Goal: Information Seeking & Learning: Understand process/instructions

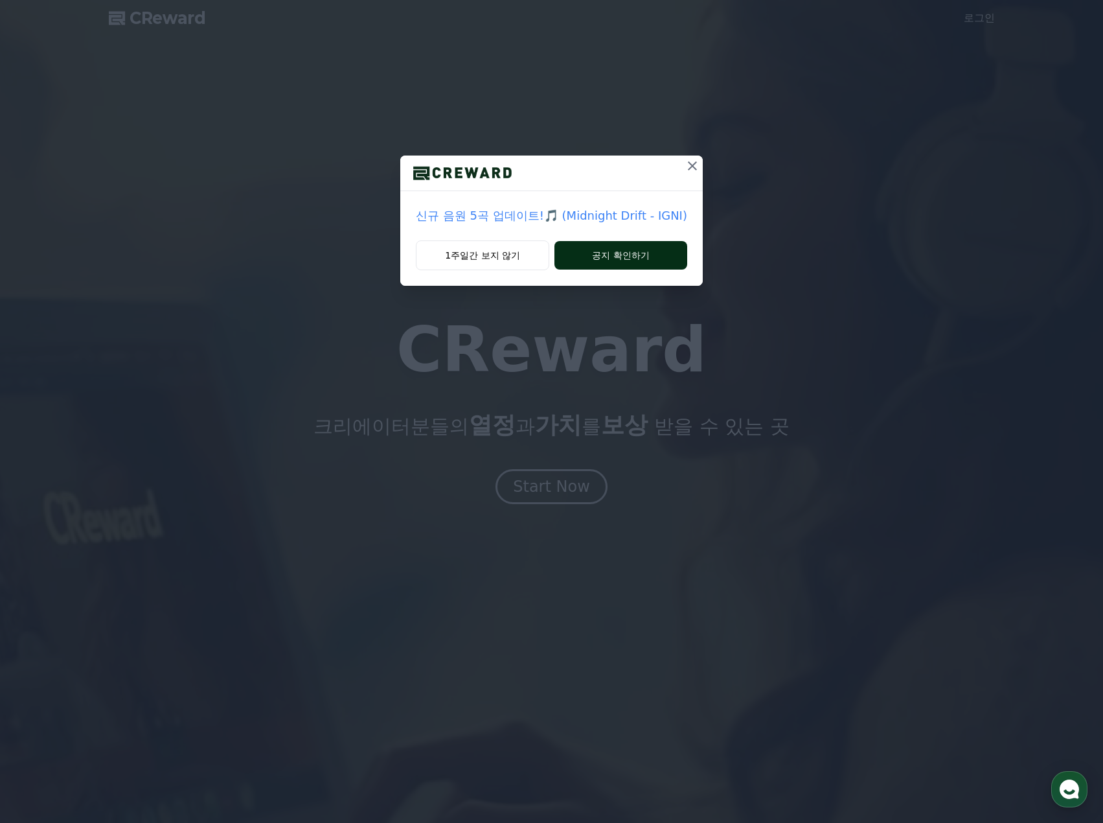
click at [621, 258] on button "공지 확인하기" at bounding box center [621, 255] width 133 height 29
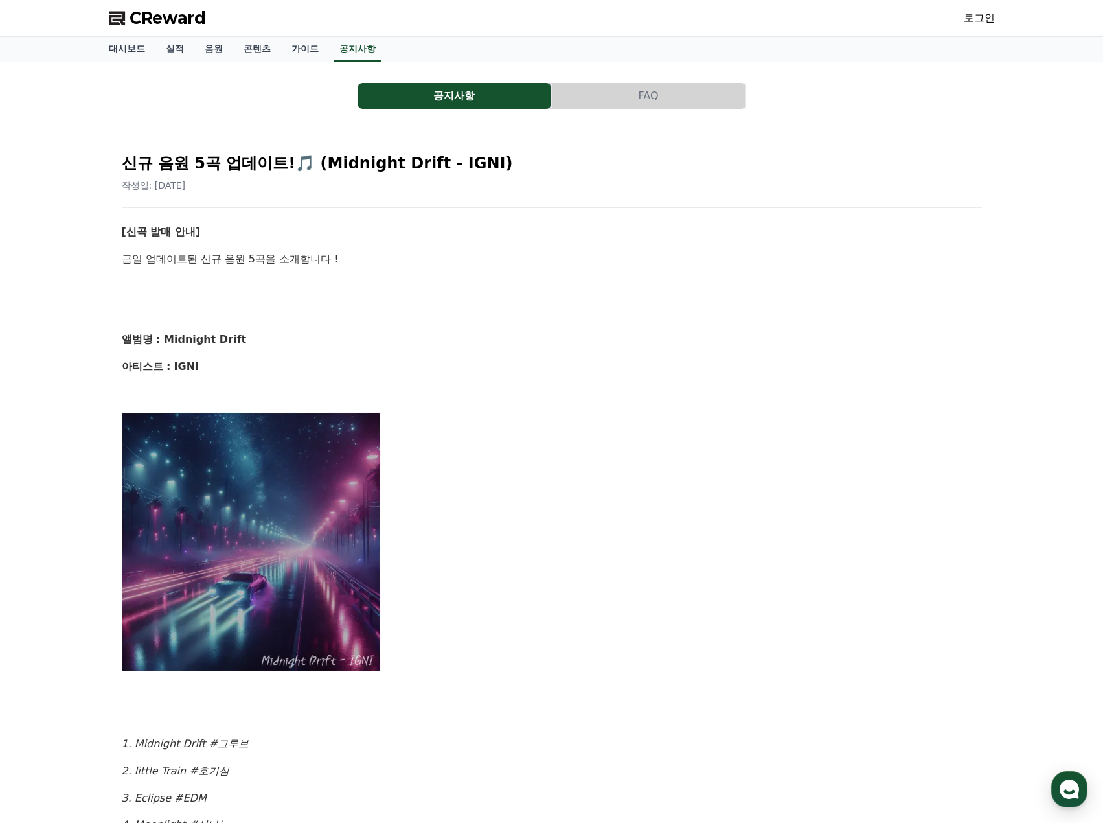
click at [154, 10] on span "CReward" at bounding box center [168, 18] width 76 height 21
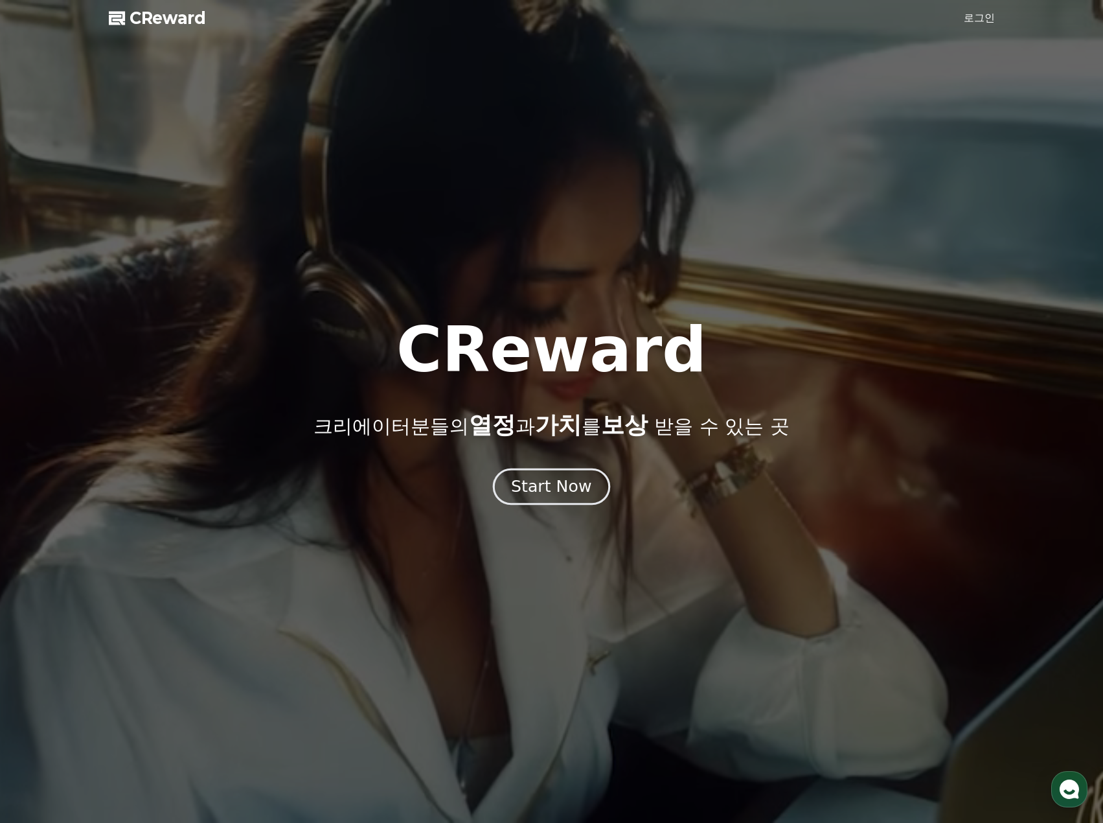
click at [555, 484] on div "Start Now" at bounding box center [551, 487] width 80 height 22
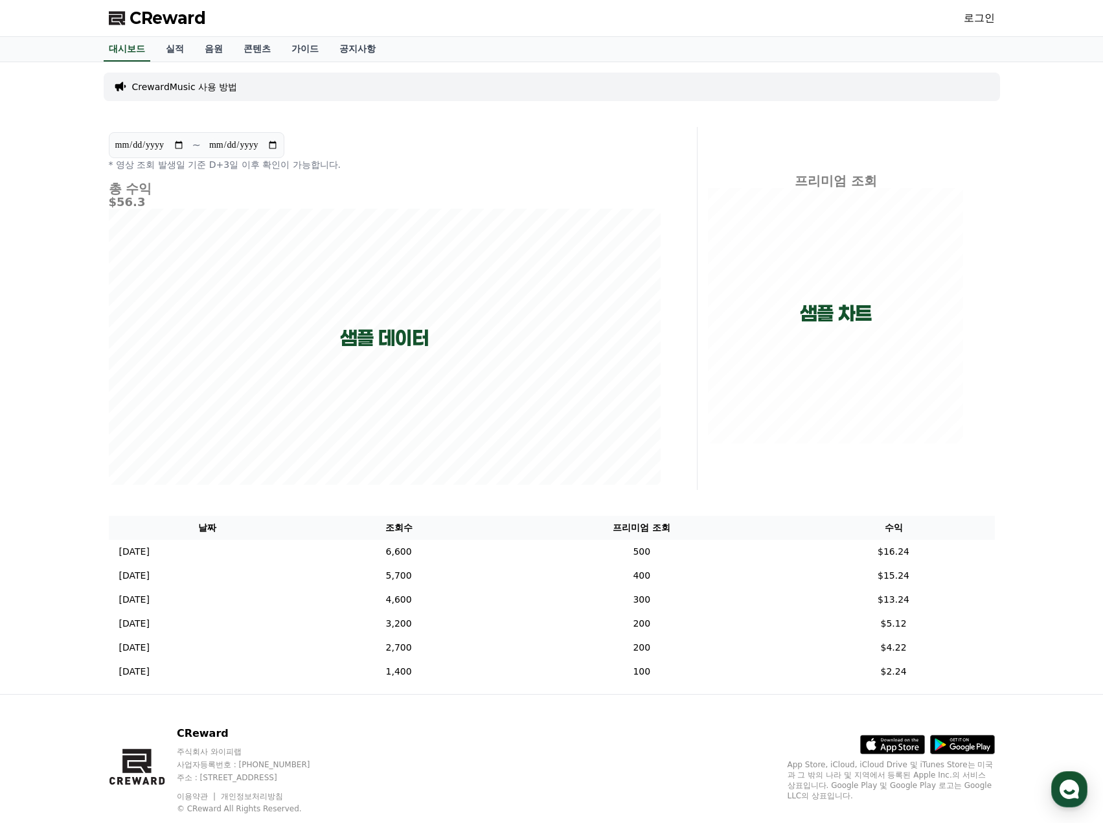
click at [207, 89] on p "CrewardMusic 사용 방법" at bounding box center [185, 86] width 106 height 13
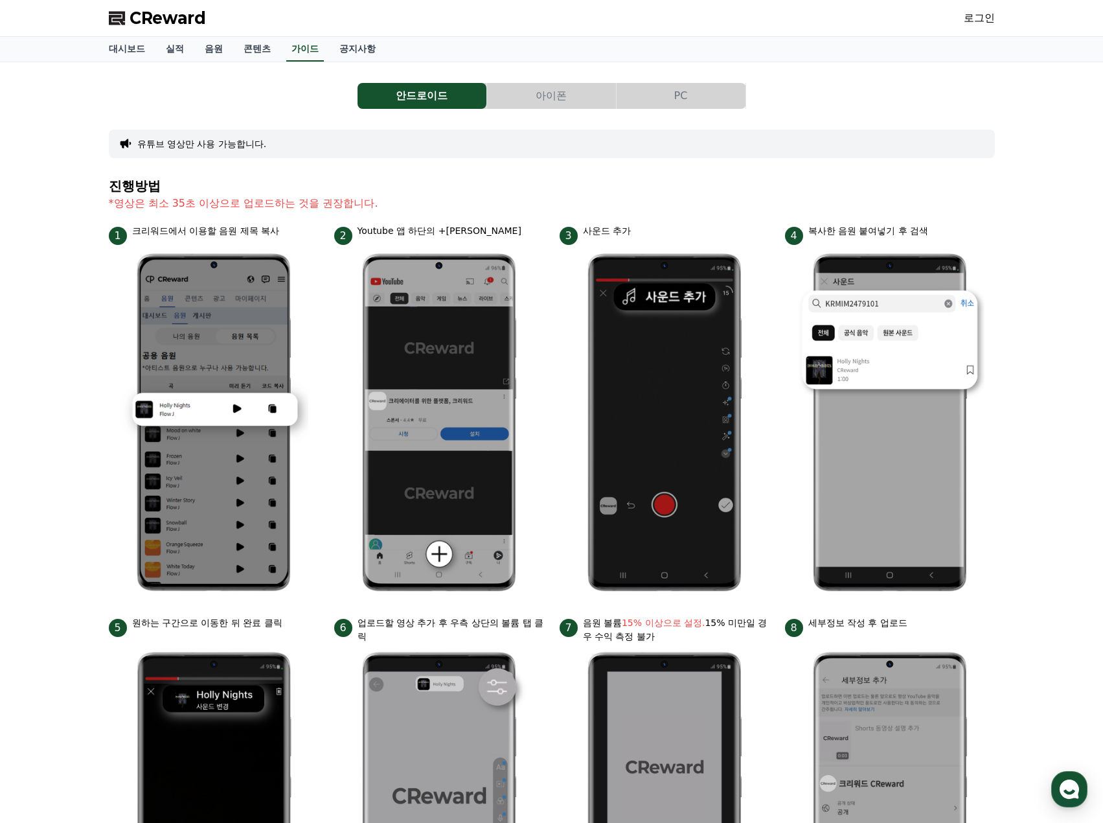
click at [663, 99] on button "PC" at bounding box center [681, 96] width 129 height 26
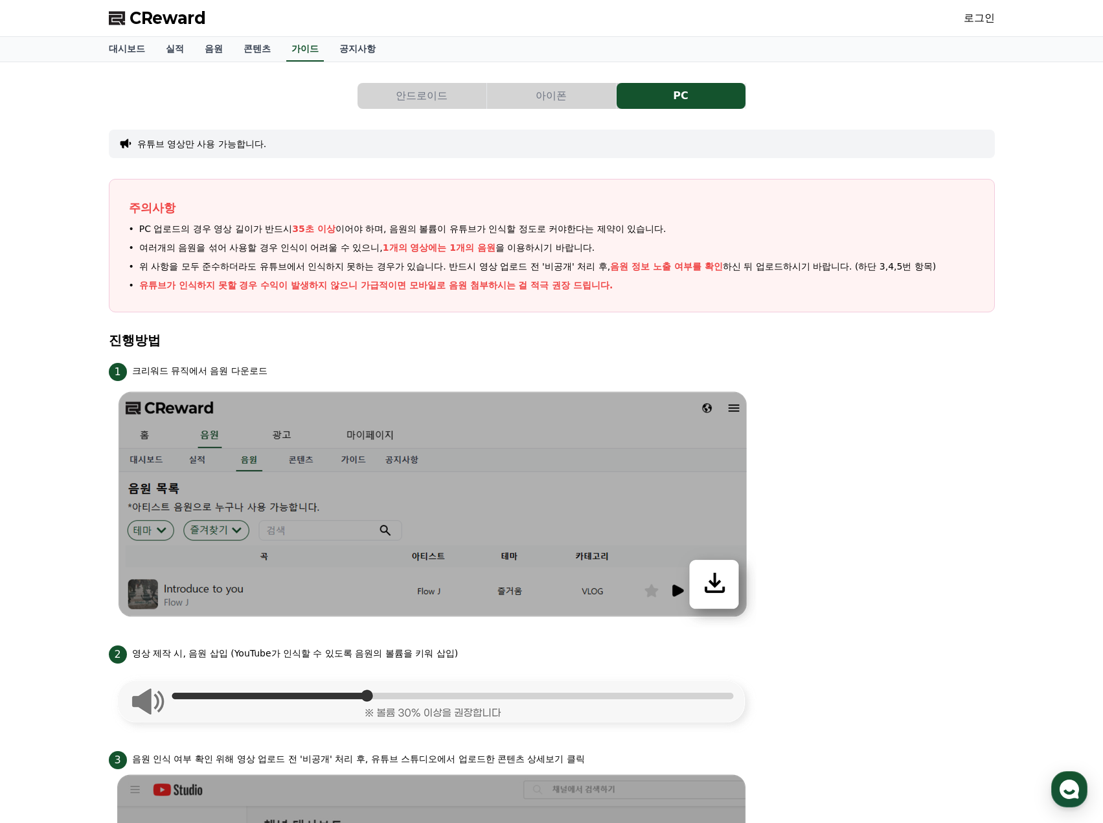
click at [433, 89] on button "안드로이드" at bounding box center [422, 96] width 129 height 26
